Goal: Information Seeking & Learning: Learn about a topic

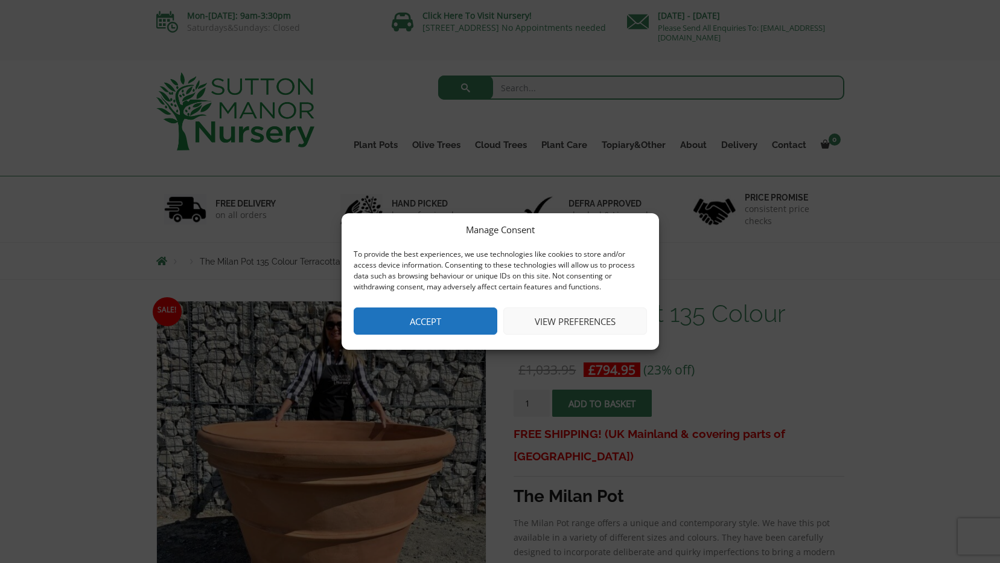
click at [525, 437] on div "Manage Consent To provide the best experiences, we use technologies like cookie…" at bounding box center [500, 281] width 1000 height 563
click at [476, 331] on button "Accept" at bounding box center [426, 320] width 144 height 27
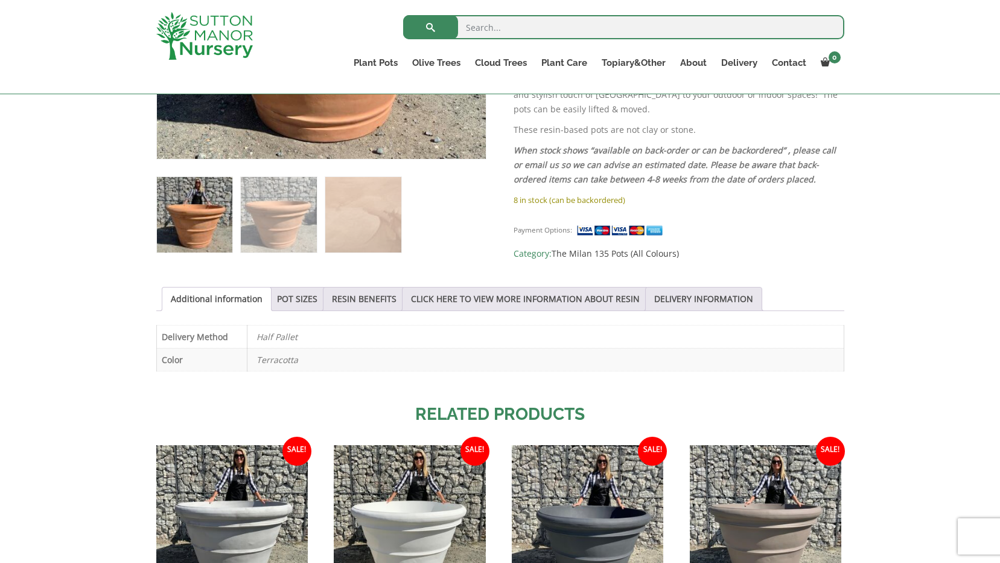
scroll to position [483, 0]
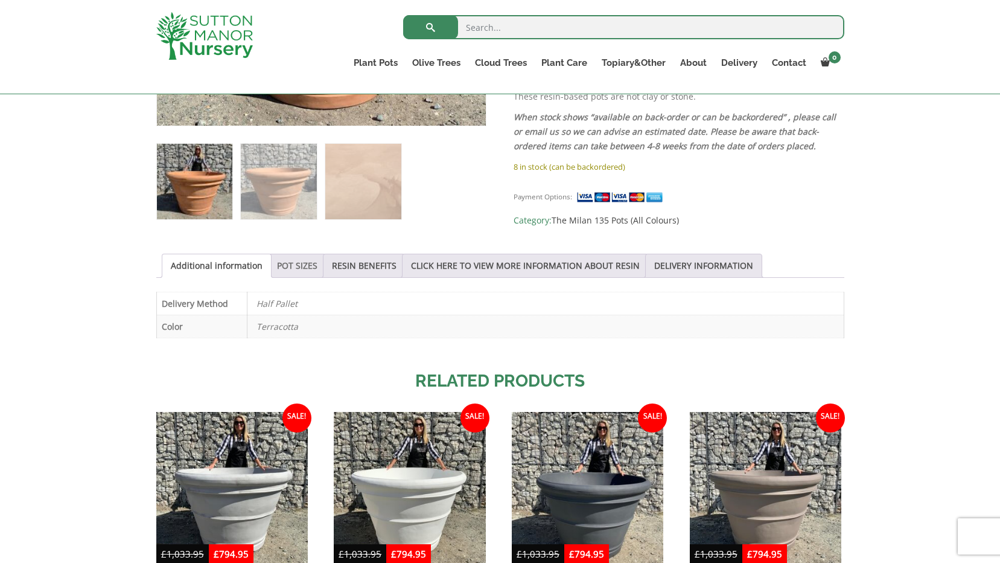
click at [299, 273] on link "POT SIZES" at bounding box center [297, 265] width 40 height 23
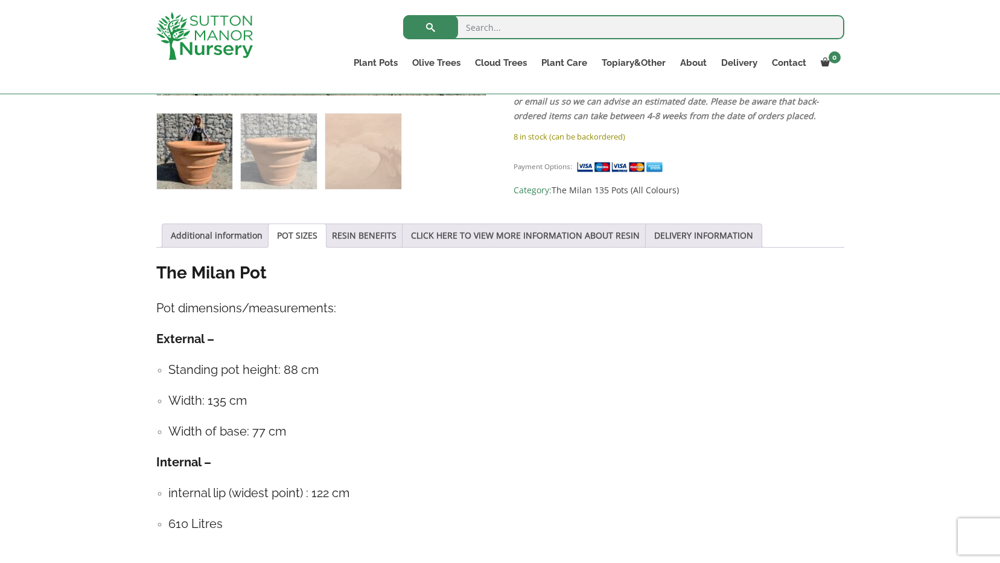
scroll to position [543, 0]
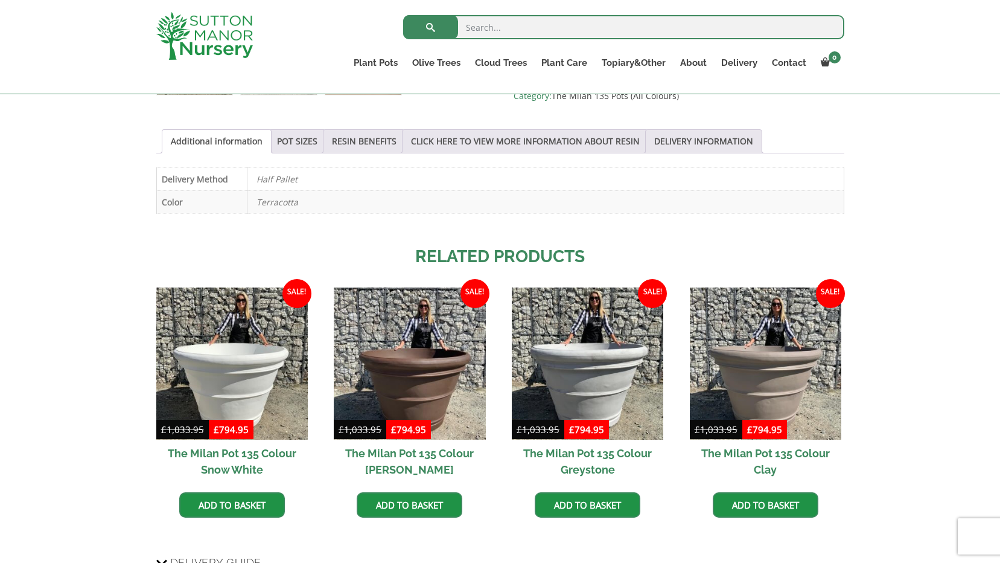
scroll to position [604, 0]
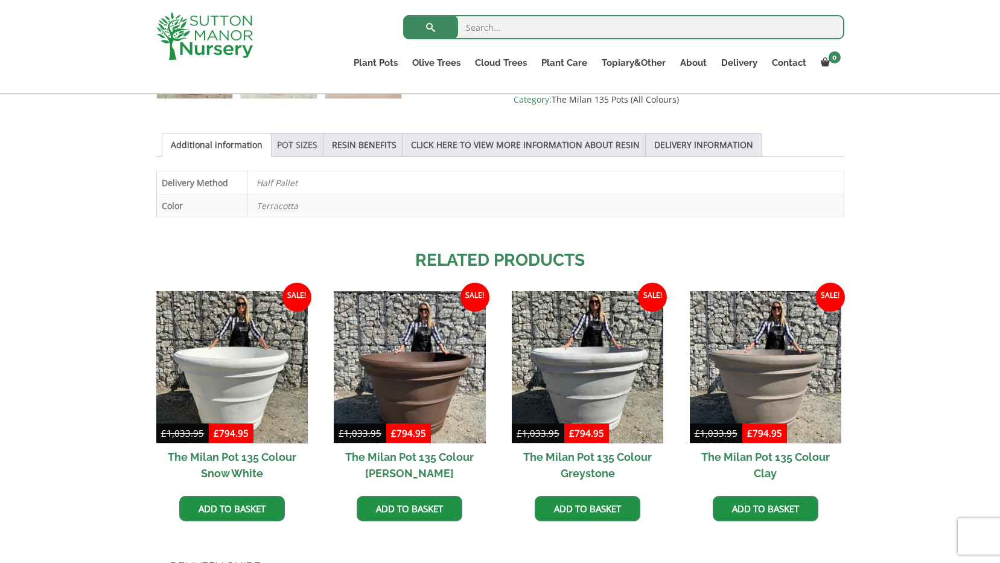
click at [293, 143] on link "POT SIZES" at bounding box center [297, 144] width 40 height 23
